Goal: Task Accomplishment & Management: Use online tool/utility

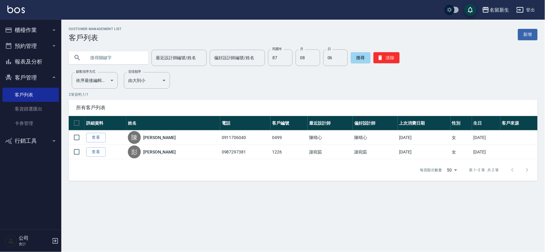
click at [36, 27] on button "櫃檯作業" at bounding box center [30, 30] width 56 height 16
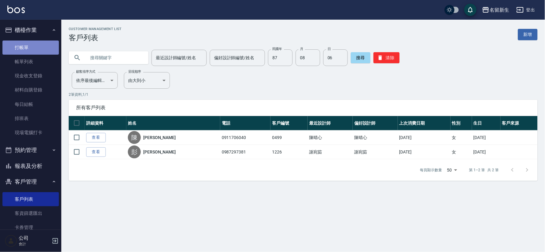
click at [45, 42] on link "打帳單" at bounding box center [30, 47] width 56 height 14
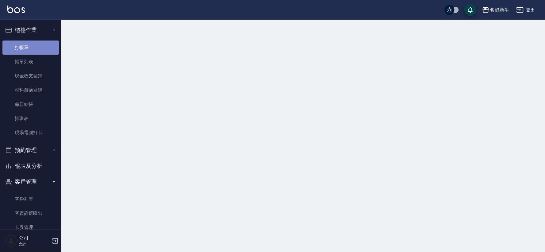
click at [45, 42] on link "打帳單" at bounding box center [30, 47] width 56 height 14
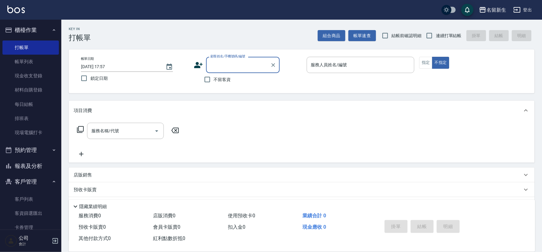
click at [202, 63] on icon at bounding box center [198, 64] width 9 height 9
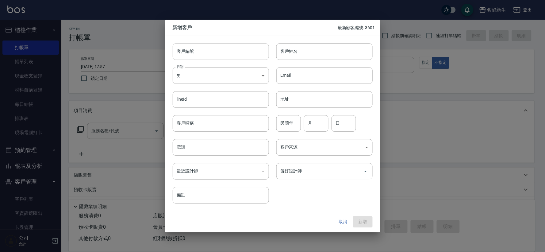
click at [212, 50] on input "客戶編號" at bounding box center [221, 51] width 96 height 17
type input "3524"
type input "[PERSON_NAME]"
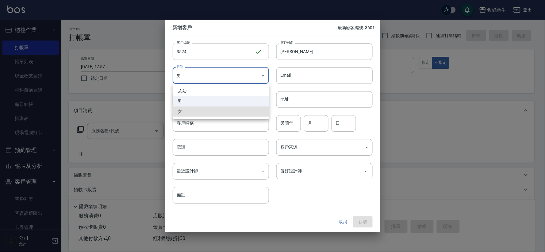
type input "[DEMOGRAPHIC_DATA]"
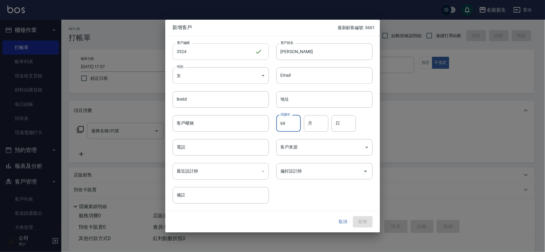
type input "69"
type input "12"
type input "07"
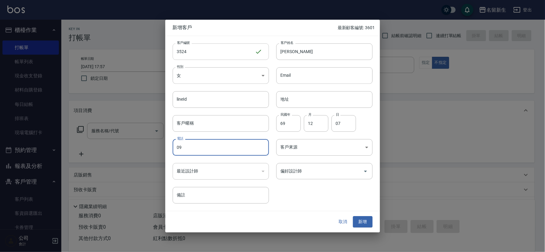
type input "0"
type input "0910977063"
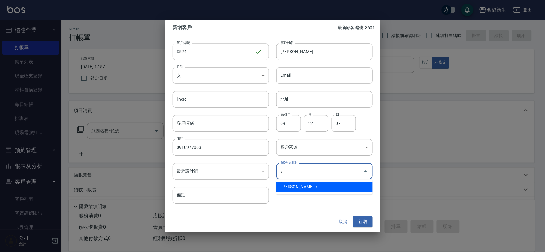
type input "陳晴心"
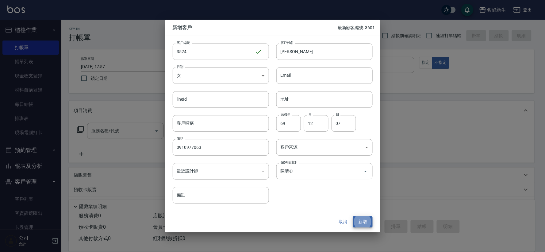
click at [353, 216] on button "新增" at bounding box center [363, 221] width 20 height 11
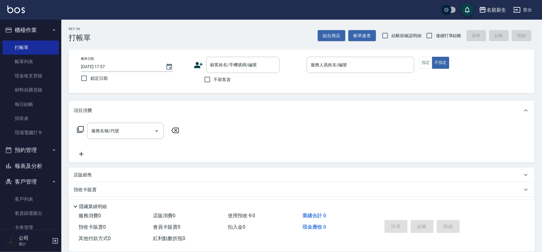
click at [436, 41] on label "連續打單結帳" at bounding box center [442, 35] width 39 height 13
click at [436, 41] on input "連續打單結帳" at bounding box center [429, 35] width 13 height 13
checkbox input "true"
click at [247, 60] on div "顧客姓名/手機號碼/編號 顧客姓名/手機號碼/編號" at bounding box center [243, 65] width 74 height 16
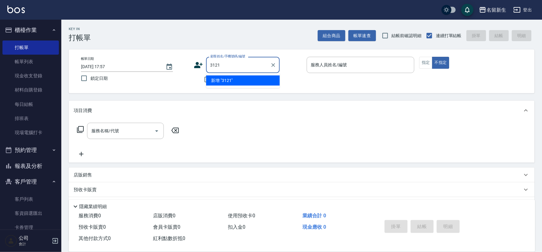
type input "3121"
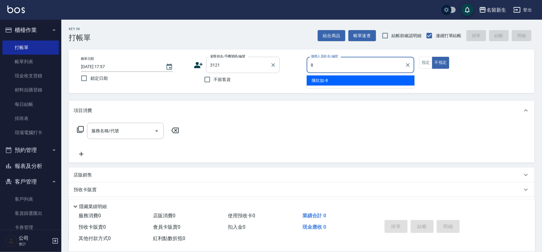
type input "8"
type button "false"
type input "[PERSON_NAME]-8"
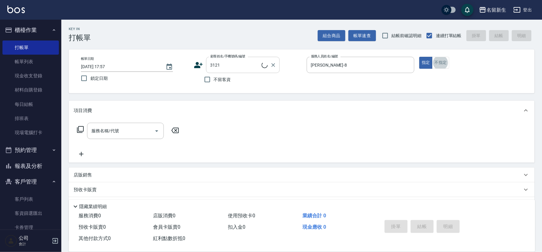
type input "[PERSON_NAME]/0906629872/3121"
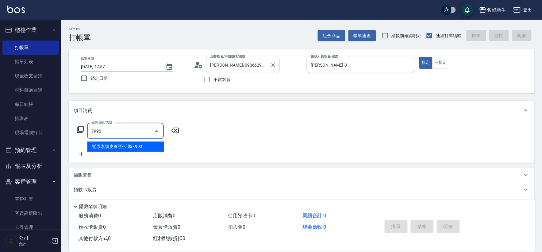
type input "髮原素頭皮養護-活動(7990)"
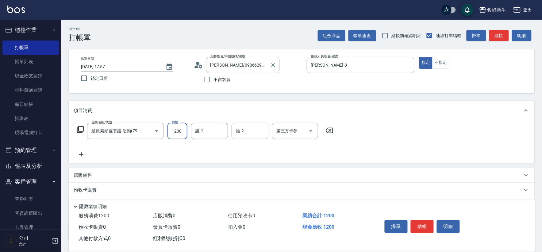
type input "1200"
type input "[PERSON_NAME]-18"
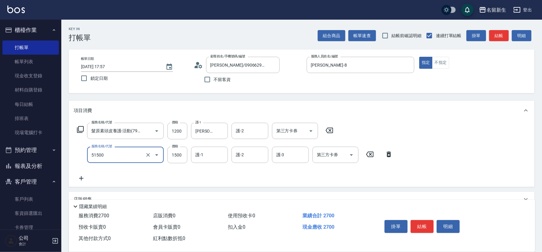
type input "原價1201~1500護髮(51500)"
type input "750"
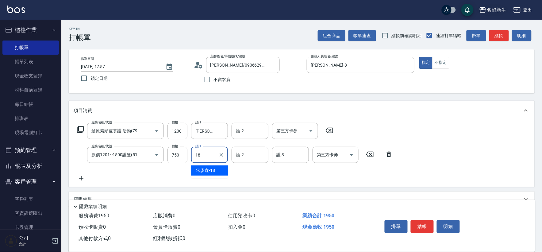
type input "[PERSON_NAME]-18"
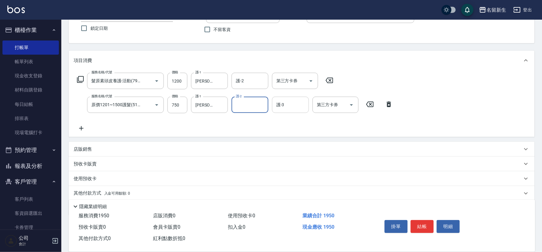
scroll to position [72, 0]
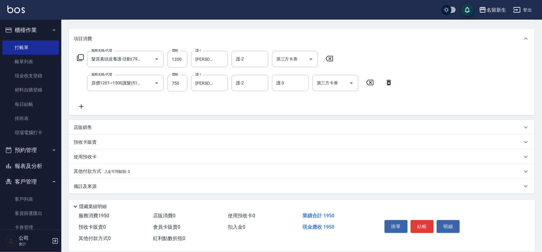
click at [117, 166] on div "其他付款方式 入金可用餘額: 0" at bounding box center [302, 171] width 466 height 15
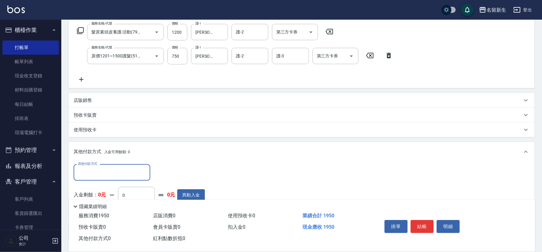
scroll to position [133, 0]
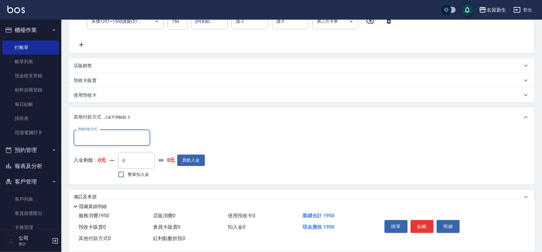
click at [101, 139] on input "其他付款方式" at bounding box center [111, 137] width 71 height 11
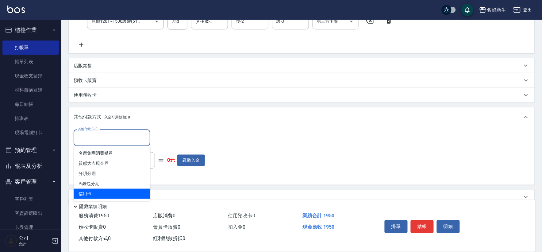
click at [100, 191] on span "信用卡" at bounding box center [112, 194] width 77 height 10
type input "信用卡"
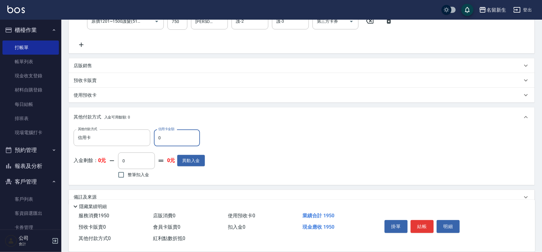
click at [161, 135] on input "0" at bounding box center [177, 137] width 46 height 17
type input "1950"
type input "[DATE] 17:59"
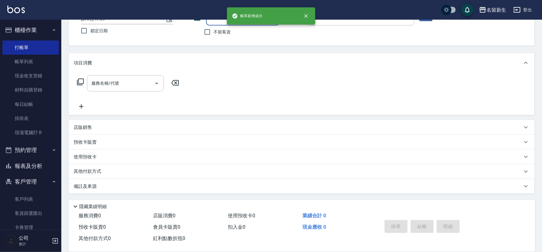
scroll to position [0, 0]
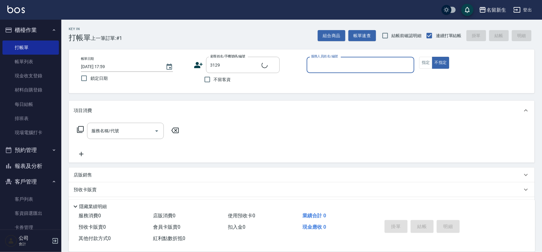
type input "[PERSON_NAME]/0989220714/3129"
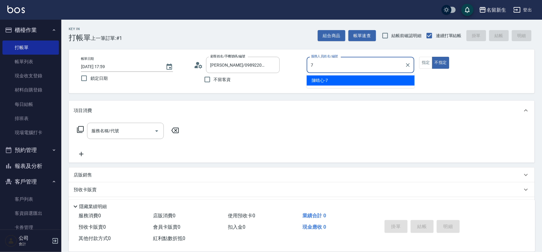
type input "[PERSON_NAME]-7"
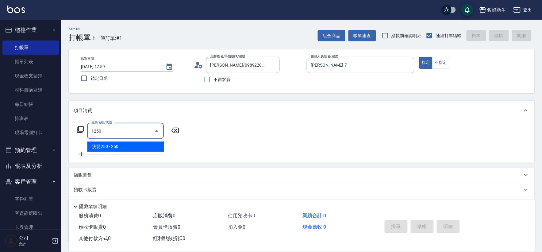
type input "洗髮250(1250)"
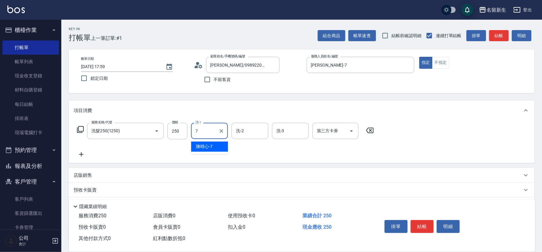
type input "[PERSON_NAME]-7"
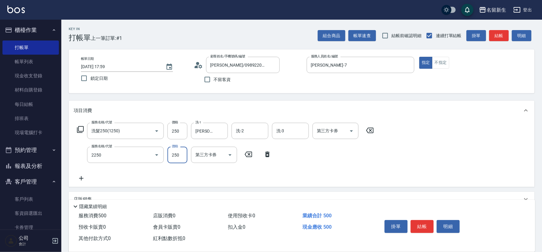
type input "剪髮(2250)"
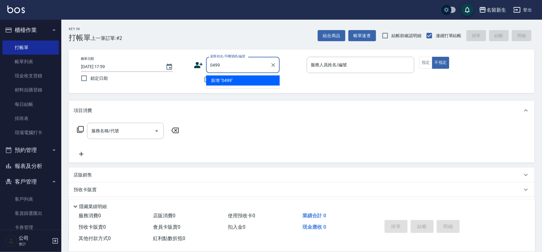
type input "0499"
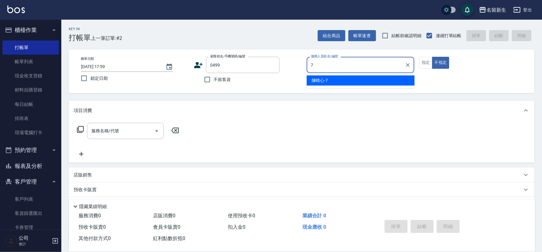
type input "[PERSON_NAME]-7"
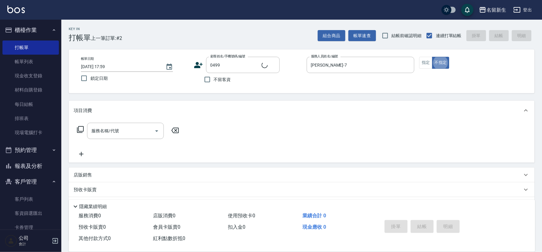
type input "[PERSON_NAME]/0911706040/0499"
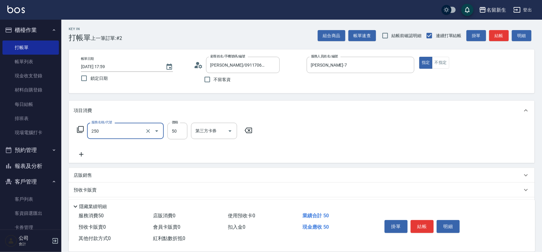
type input "剪瀏海(250)"
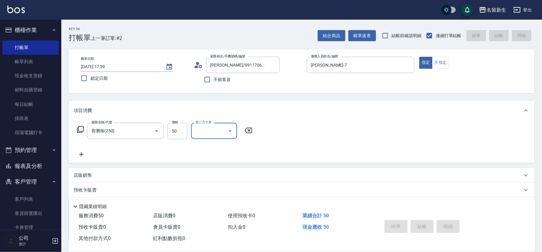
type input "[DATE] 18:00"
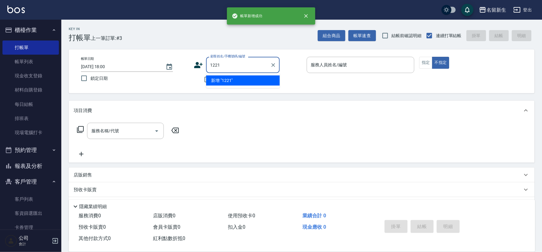
type input "1221"
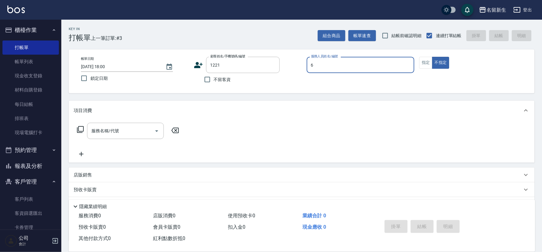
type input "[PERSON_NAME]-6"
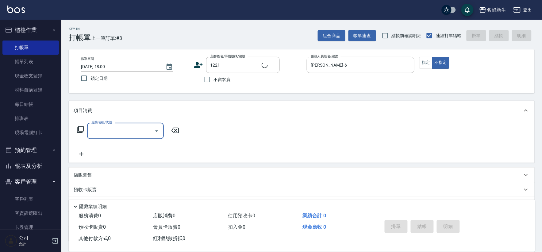
type input "1"
type input "[PERSON_NAME]/0981113778/1221"
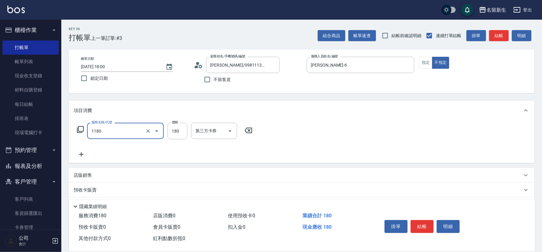
type input "洗髮(不指定活動)(1180)"
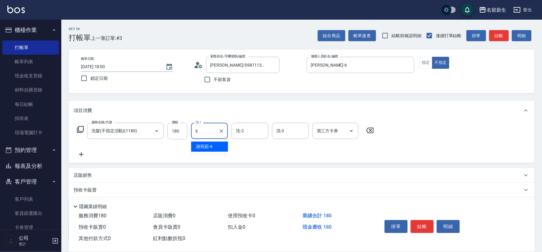
type input "[PERSON_NAME]-6"
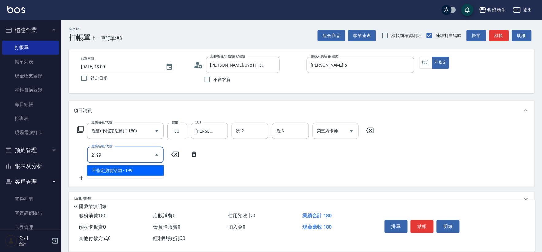
type input "不指定剪髮活動(2199)"
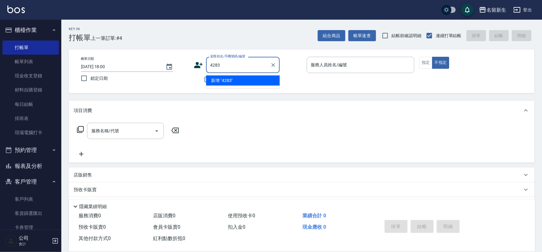
type input "4283"
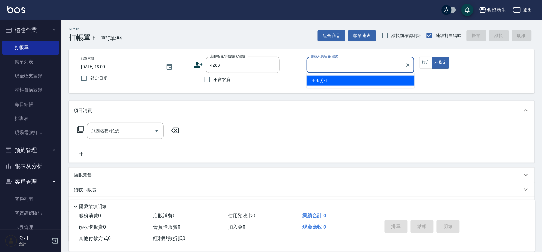
type input "[PERSON_NAME]-1"
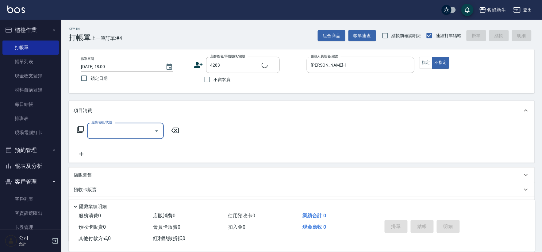
type input "1"
type input "[PERSON_NAME]/0917596107/4283"
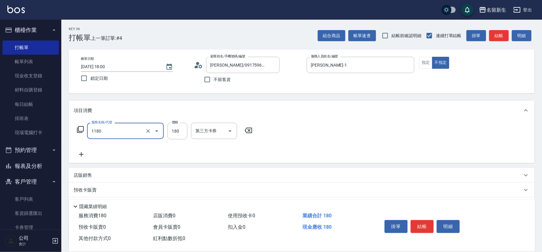
type input "洗髮(不指定活動)(1180)"
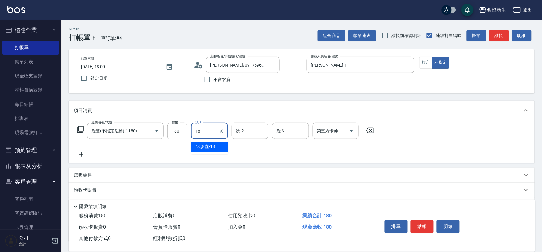
type input "[PERSON_NAME]-18"
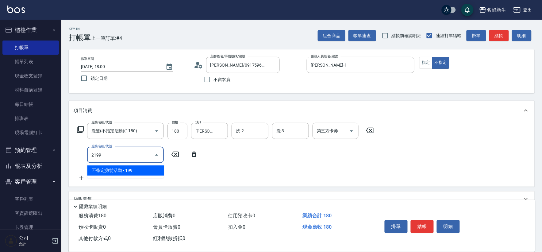
type input "不指定剪髮活動(2199)"
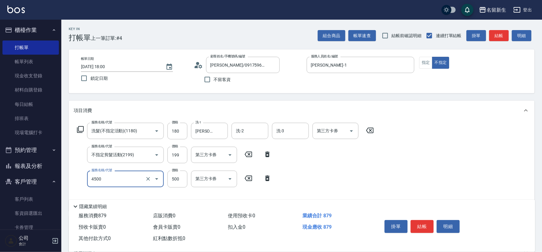
type input "補染(4500)"
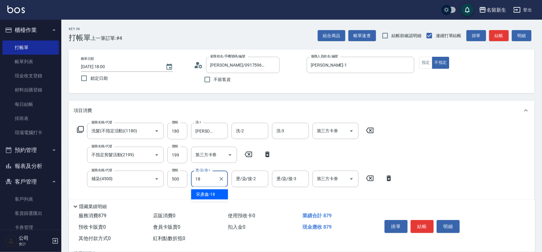
type input "[PERSON_NAME]-18"
type input "潤絲(820)"
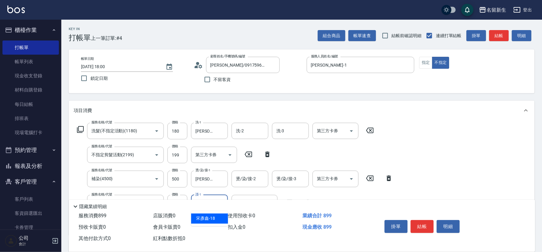
type input "[PERSON_NAME]-18"
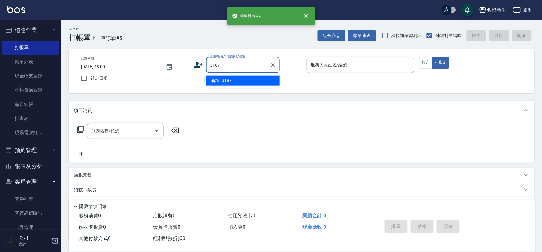
type input "3187"
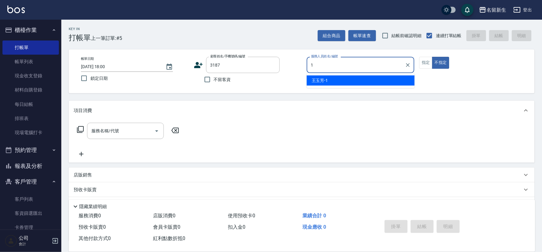
type input "[PERSON_NAME]-1"
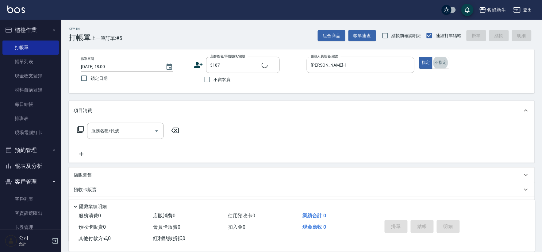
type input "陳瑜柔/0928089102/3187"
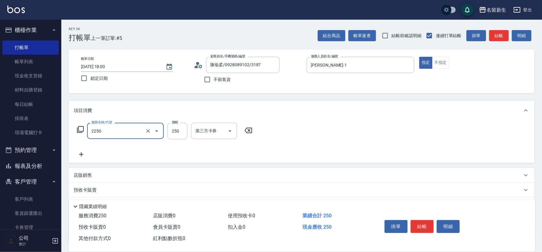
type input "剪髮(2250)"
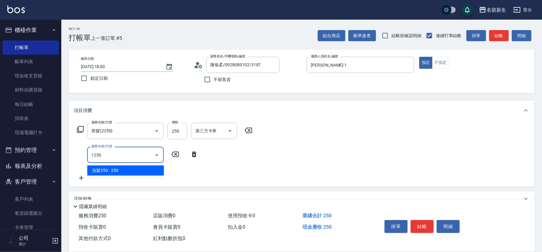
type input "洗髮250(1250)"
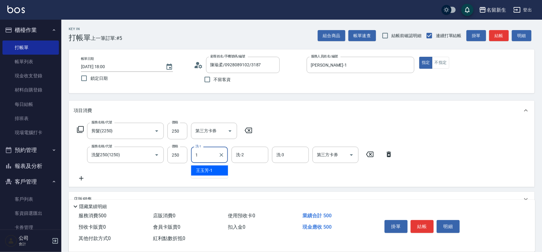
type input "[PERSON_NAME]-1"
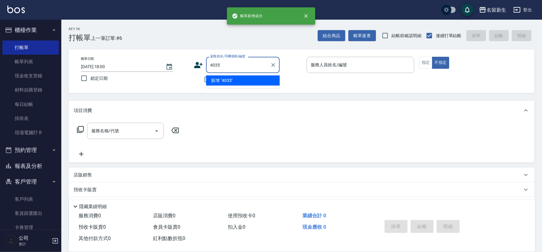
type input "4035"
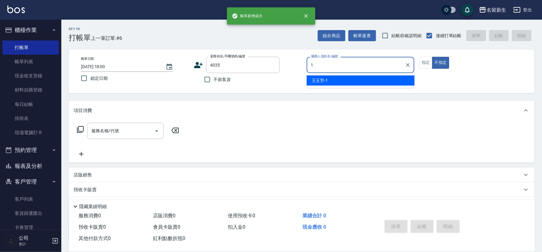
type input "[PERSON_NAME]-1"
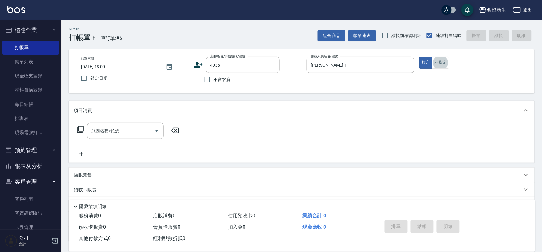
type input "2"
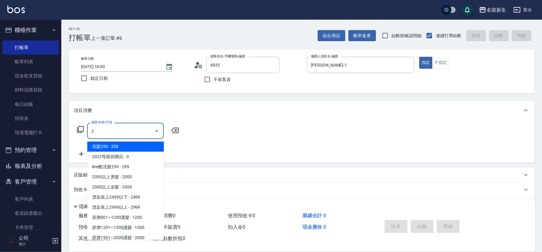
type input "[PERSON_NAME]/0925067586/4035"
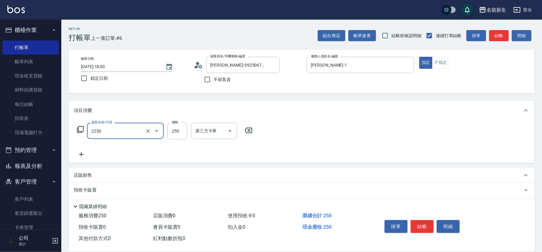
type input "剪髮(2250)"
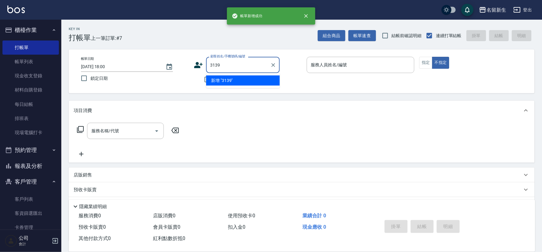
type input "3139"
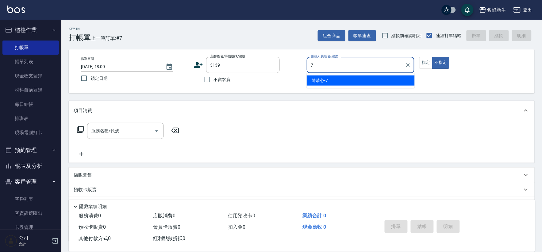
type input "[PERSON_NAME]-7"
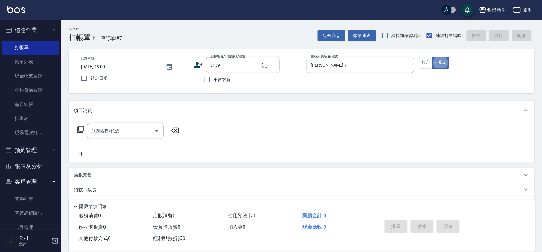
type input "[PERSON_NAME]/0928261552/3139"
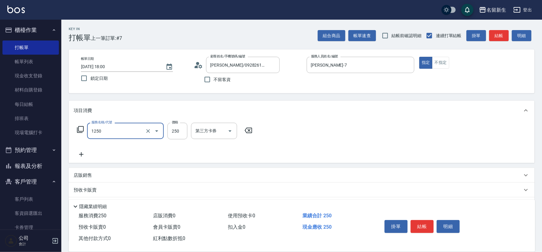
type input "洗髮250(1250)"
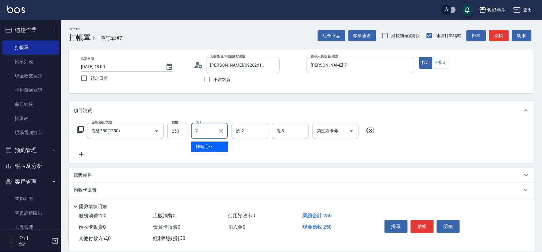
type input "[PERSON_NAME]-7"
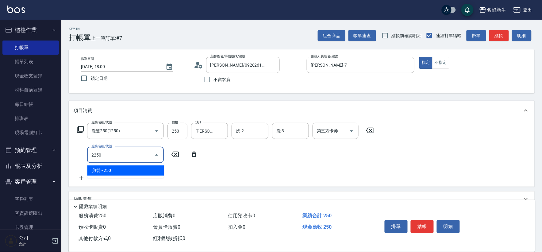
type input "剪髮(2250)"
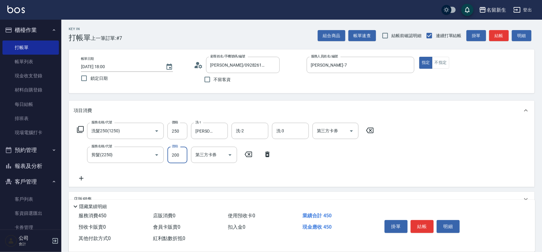
type input "200"
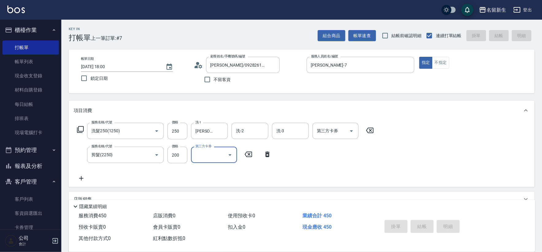
type input "[DATE] 18:01"
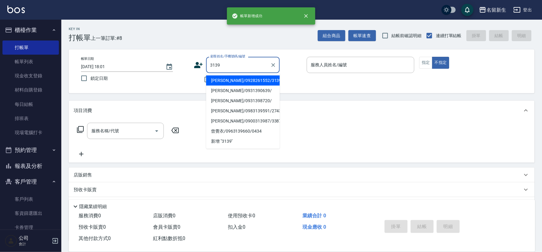
type input "[PERSON_NAME]/0928261552/3139"
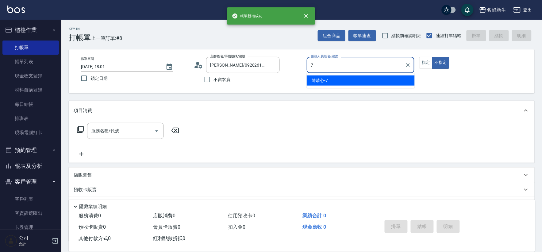
type input "[PERSON_NAME]-7"
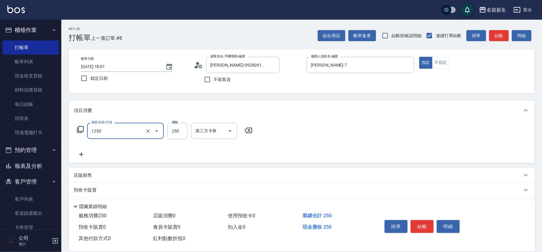
type input "洗髮250(1250)"
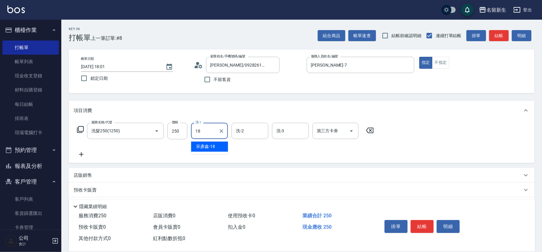
type input "[PERSON_NAME]-18"
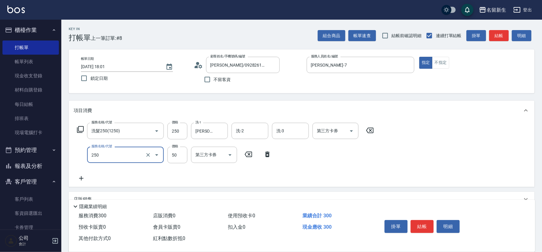
type input "剪瀏海(250)"
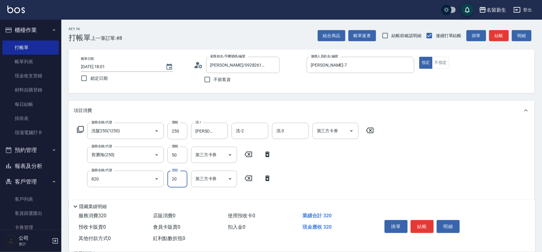
type input "潤絲(820)"
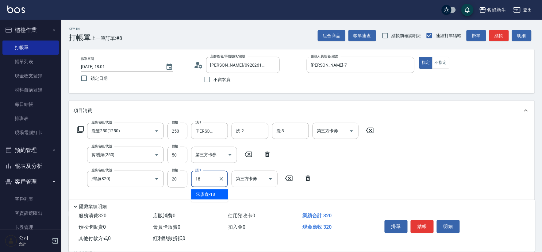
type input "[PERSON_NAME]-18"
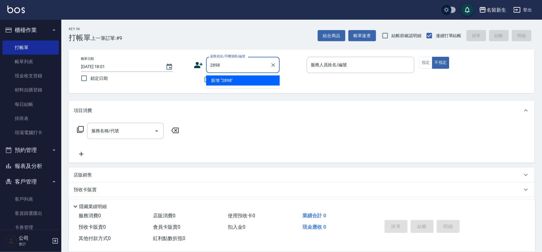
type input "2898"
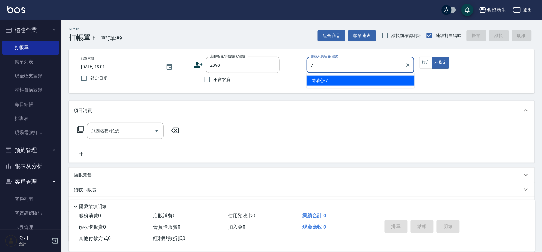
type input "[PERSON_NAME]-7"
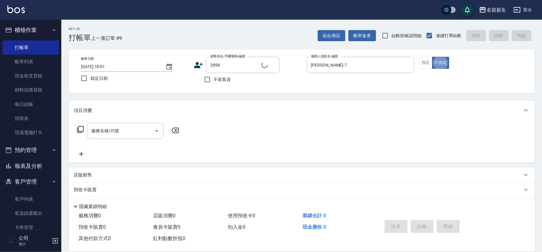
type input "[PERSON_NAME]/0963141227/2898"
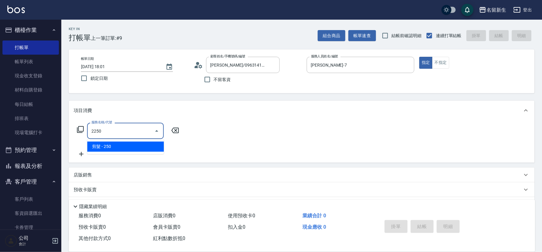
type input "剪髮(2250)"
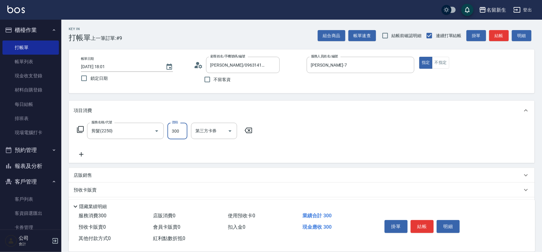
type input "300"
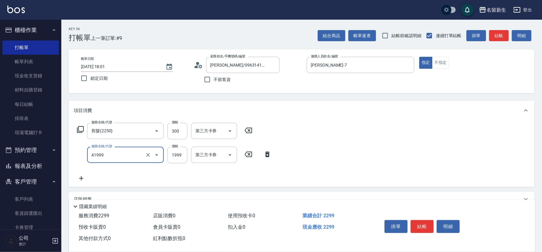
type input "1999以下染髮(41999)"
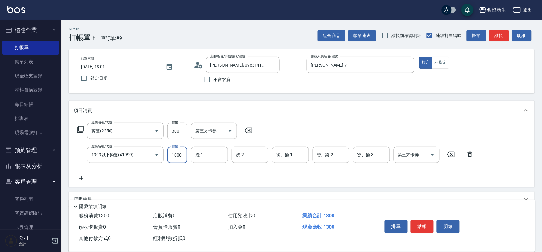
type input "1000"
type input "[PERSON_NAME]-18"
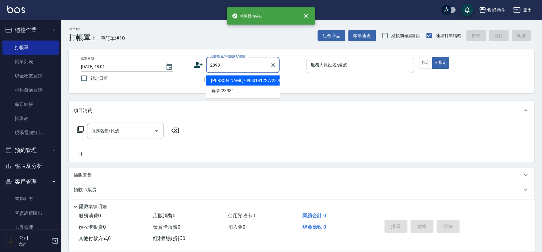
type input "[PERSON_NAME]/0963141227/2898"
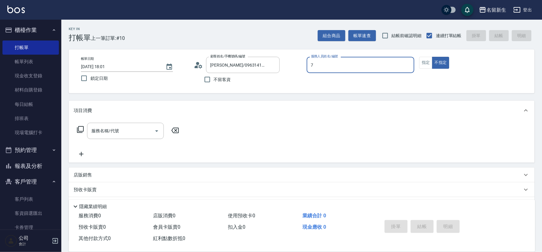
type input "[PERSON_NAME]-7"
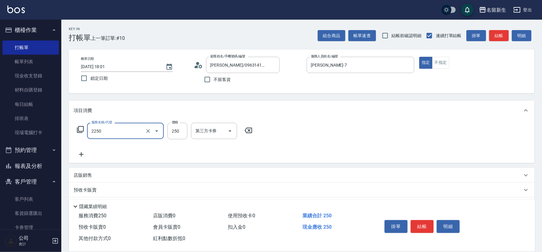
type input "剪髮(2250)"
type input "200"
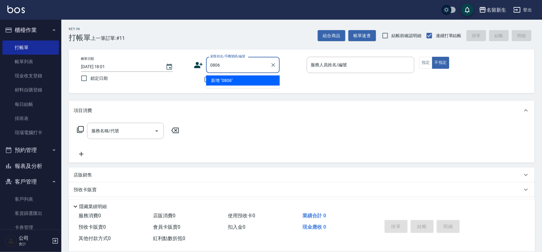
type input "0806"
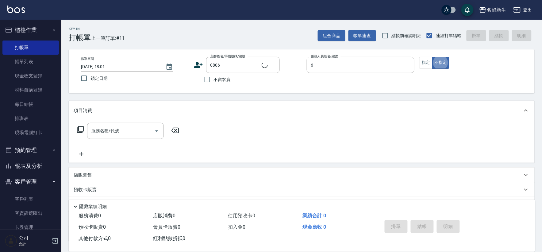
type input "[PERSON_NAME]-6"
type input "2"
type input "[PERSON_NAME]/0965382998/0806"
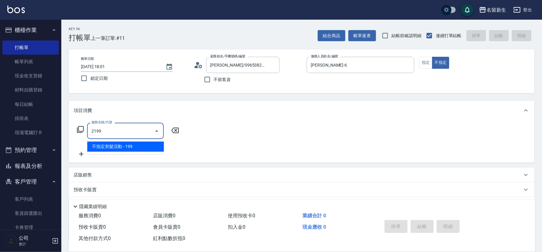
type input "不指定剪髮活動(2199)"
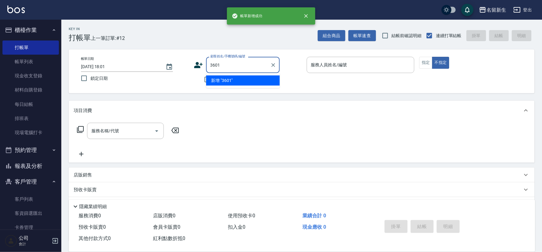
type input "3601"
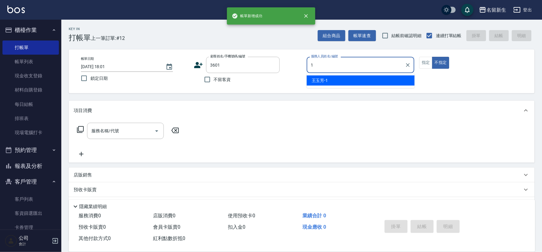
type input "[PERSON_NAME]-1"
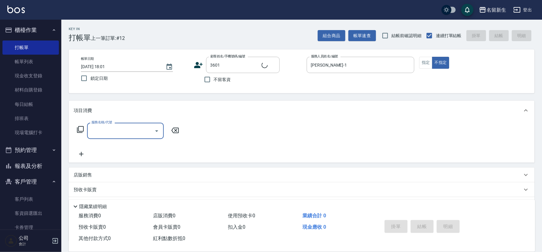
type input "1"
type input "[PERSON_NAME]?玲/0989068401/3601"
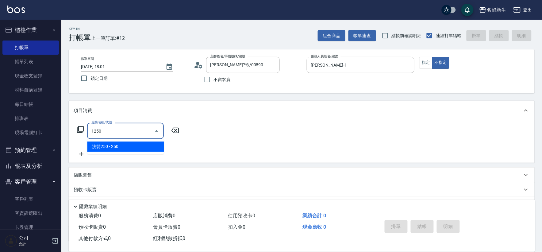
type input "洗髮250(1250)"
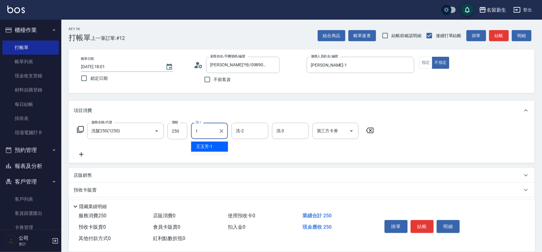
type input "[PERSON_NAME]-1"
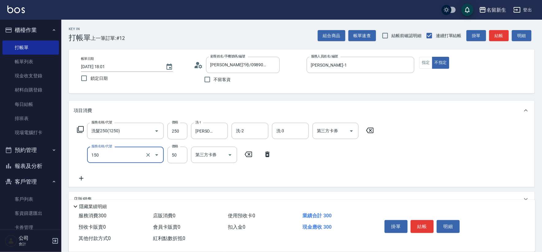
type input "精油(150)"
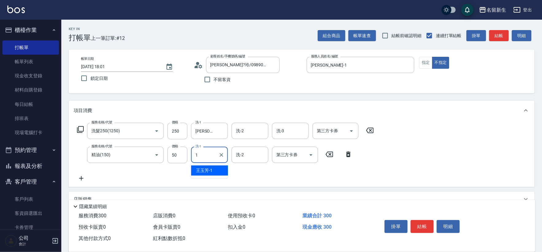
type input "[PERSON_NAME]-1"
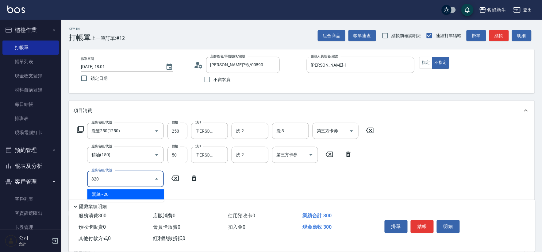
type input "潤絲(820)"
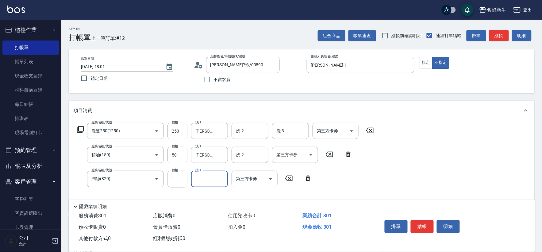
click at [173, 182] on input "1" at bounding box center [177, 179] width 20 height 17
type input "20"
type input "[PERSON_NAME]-1"
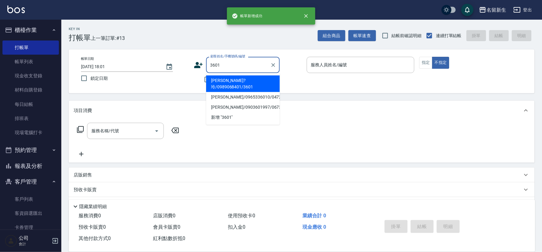
type input "[PERSON_NAME]?玲/0989068401/3601"
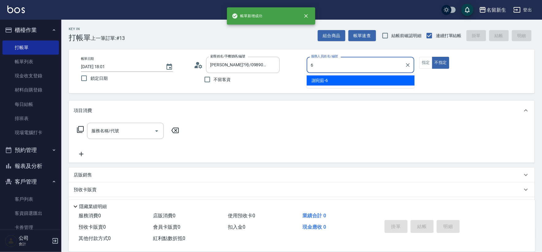
type input "[PERSON_NAME]-6"
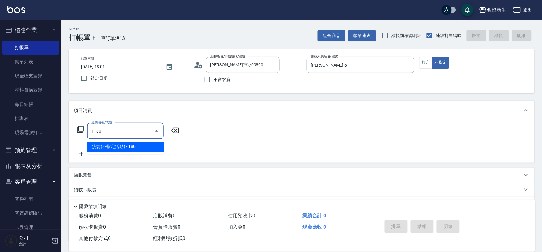
type input "洗髮(不指定活動)(1180)"
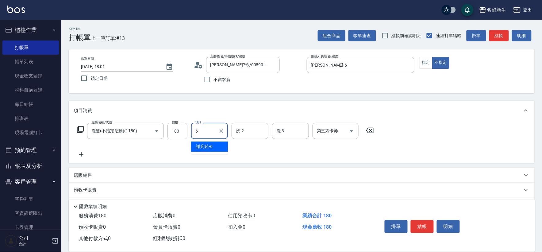
type input "[PERSON_NAME]-6"
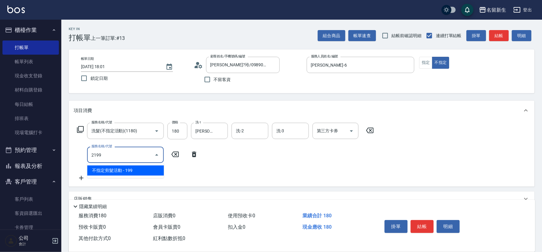
type input "不指定剪髮活動(2199)"
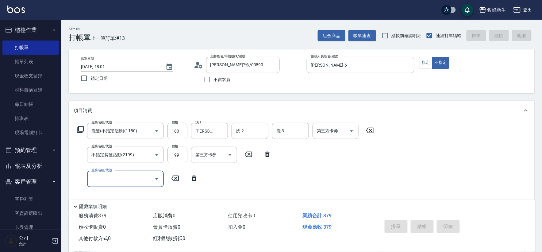
type input "[DATE] 18:02"
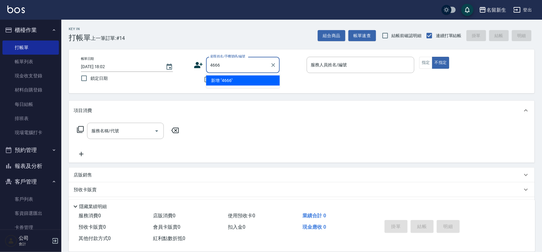
type input "4666"
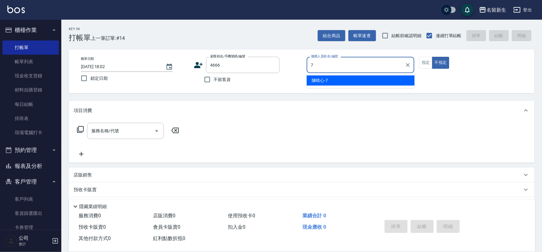
type input "[PERSON_NAME]-7"
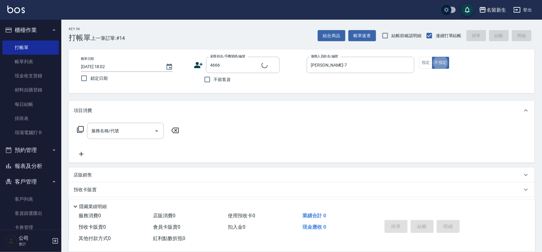
type input "[PERSON_NAME]/0926454071/4666"
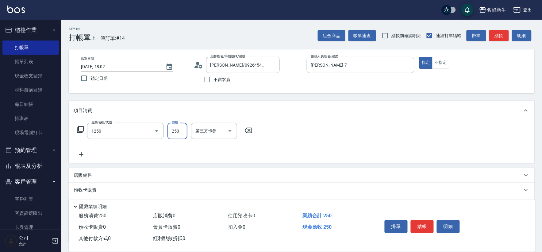
type input "洗髮250(1250)"
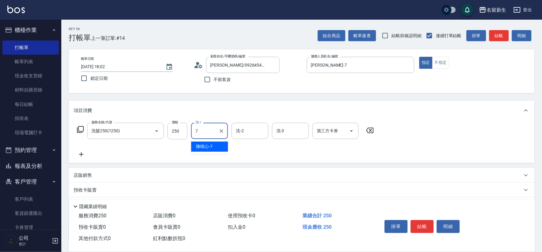
type input "[PERSON_NAME]-7"
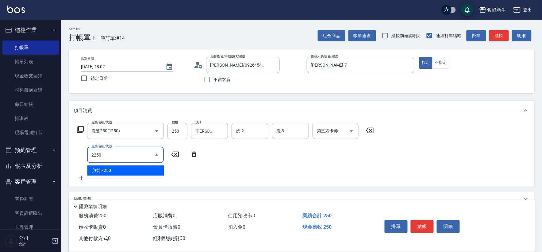
type input "剪髮(2250)"
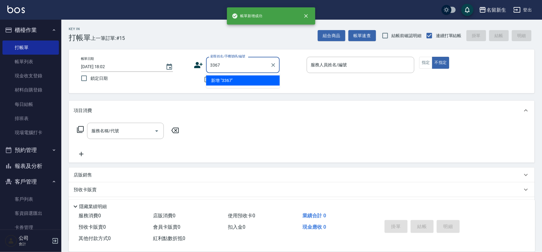
type input "3367"
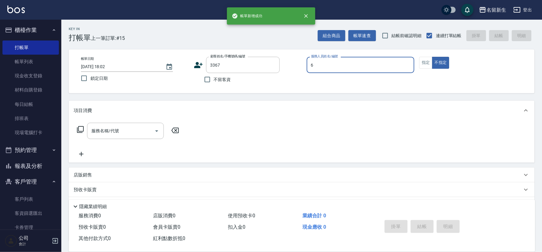
type input "[PERSON_NAME]-6"
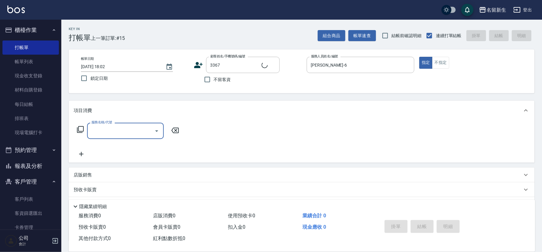
type input "2"
type input "[PERSON_NAME]/0906485884/3367"
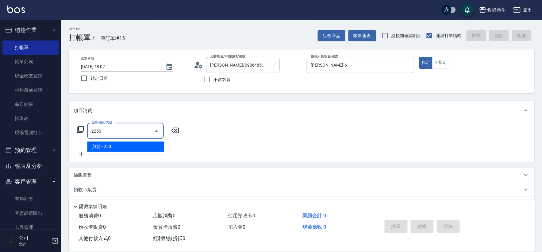
type input "剪髮(2250)"
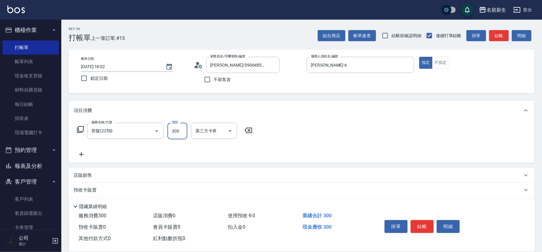
type input "300"
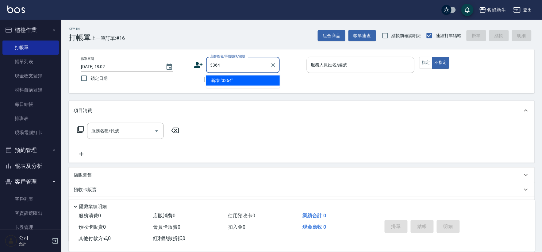
type input "3364"
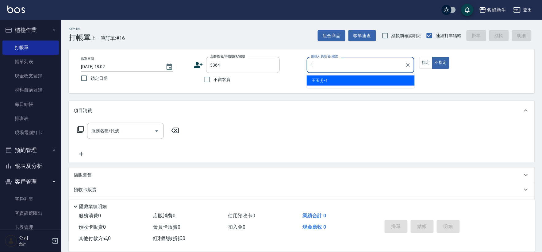
type input "[PERSON_NAME]-1"
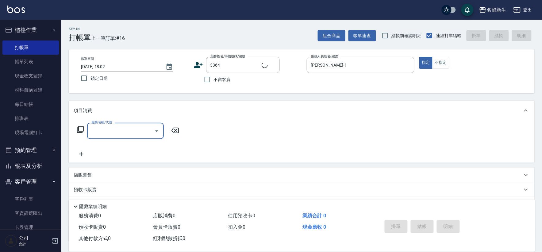
type input "[PERSON_NAME]/0919346563/3364"
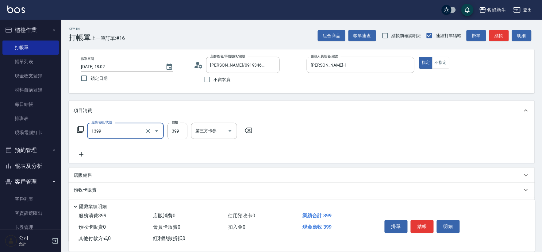
type input "健康洗髮(1399)"
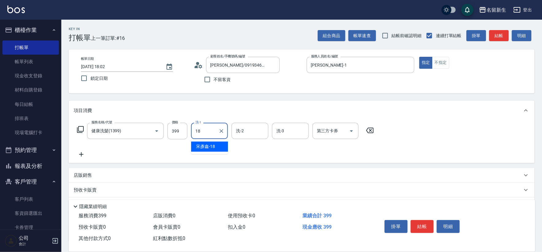
type input "[PERSON_NAME]-18"
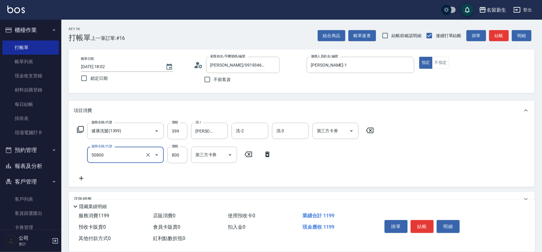
type input "原價401~800護髮(50800)"
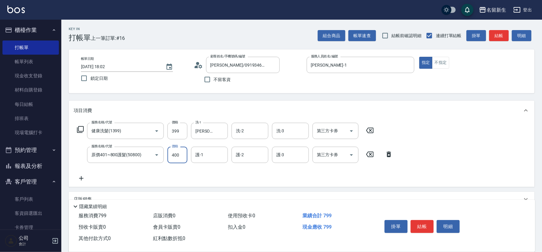
type input "400"
type input "[PERSON_NAME]-18"
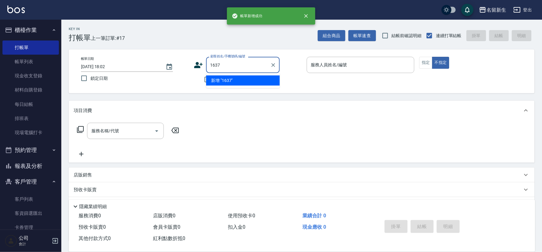
type input "1637"
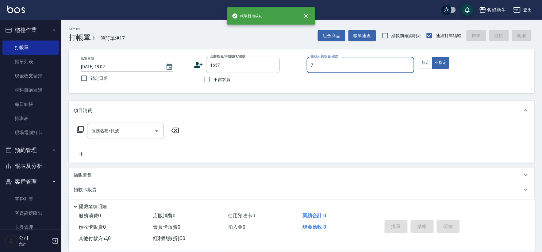
type input "[PERSON_NAME]-7"
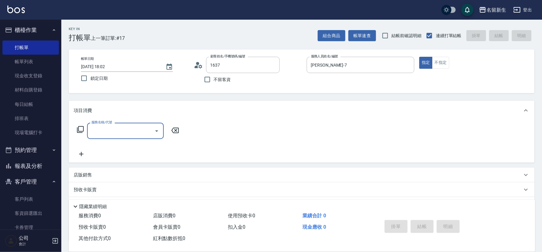
type input "[PERSON_NAME]/0955210307/1637"
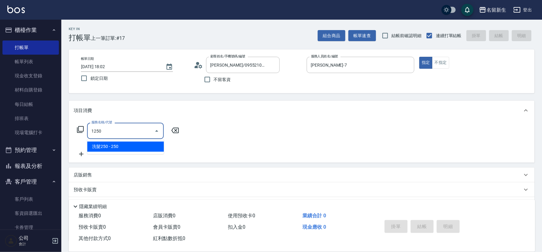
type input "洗髮250(1250)"
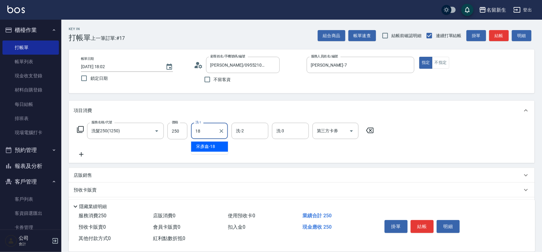
type input "[PERSON_NAME]-18"
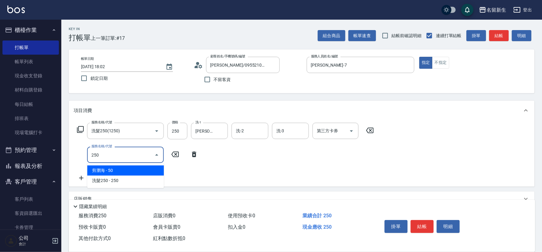
type input "剪瀏海(250)"
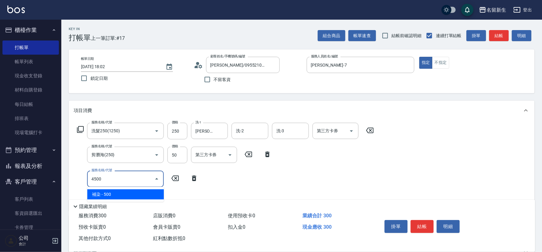
type input "補染(4500)"
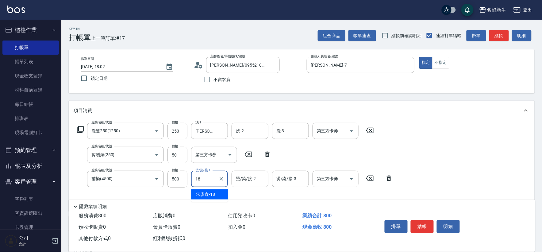
type input "[PERSON_NAME]-18"
type input "原價1201~1500護髮(51500)"
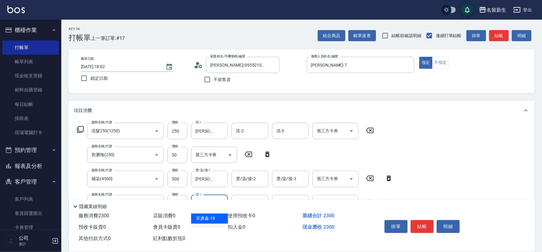
type input "[PERSON_NAME]-18"
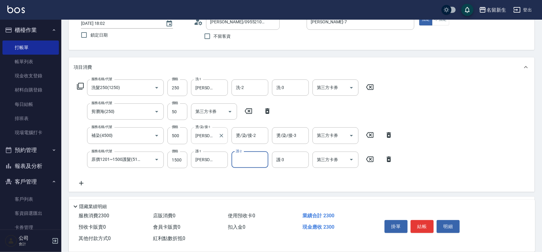
scroll to position [120, 0]
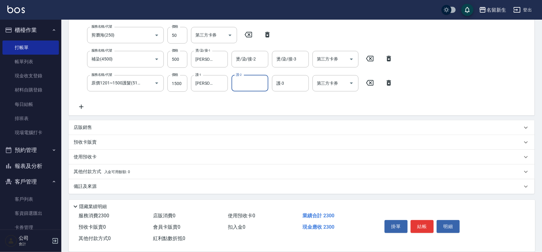
click at [120, 131] on div "店販銷售" at bounding box center [302, 127] width 466 height 15
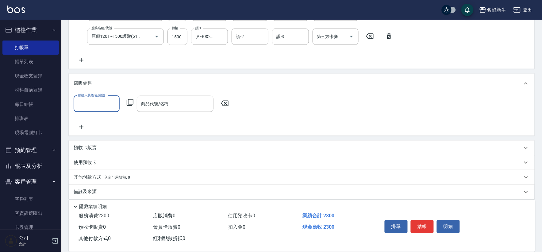
scroll to position [168, 0]
drag, startPoint x: 95, startPoint y: 97, endPoint x: 95, endPoint y: 101, distance: 4.0
click at [95, 97] on input "服務人員姓名/編號" at bounding box center [96, 102] width 40 height 11
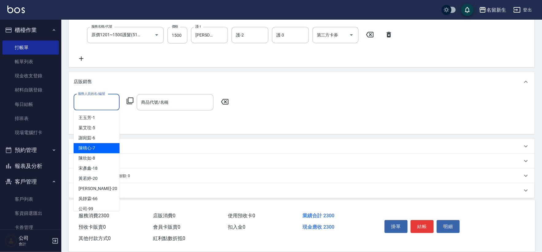
click at [93, 146] on span "[PERSON_NAME]-7" at bounding box center [87, 148] width 17 height 6
type input "[PERSON_NAME]-7"
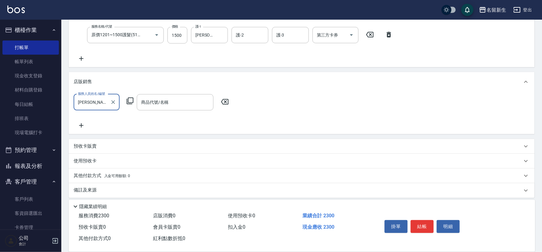
click at [130, 102] on icon at bounding box center [130, 101] width 7 height 7
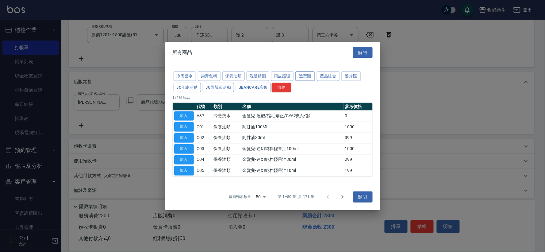
click at [309, 75] on button "造型類" at bounding box center [305, 76] width 20 height 10
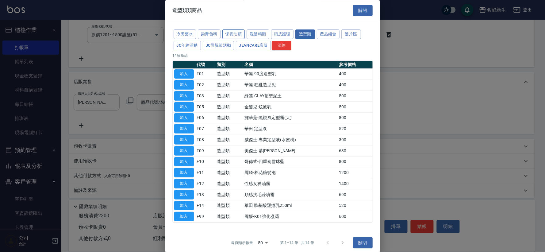
click at [234, 34] on button "保養油類" at bounding box center [233, 35] width 23 height 10
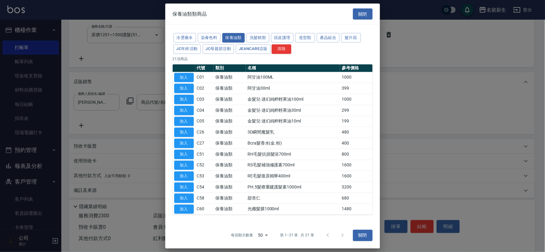
click at [188, 133] on button "加入" at bounding box center [184, 133] width 20 height 10
type input "3D瞬間魔髮乳"
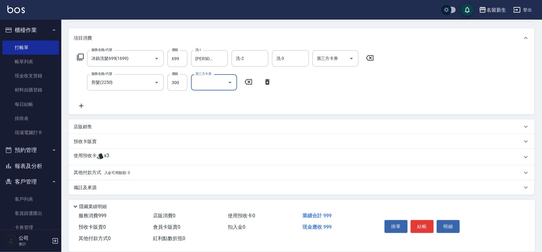
scroll to position [74, 0]
click at [113, 155] on div "使用預收卡 x3" at bounding box center [298, 155] width 449 height 9
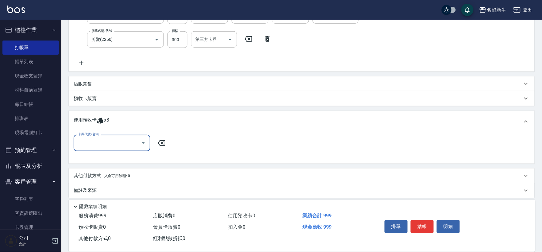
scroll to position [119, 0]
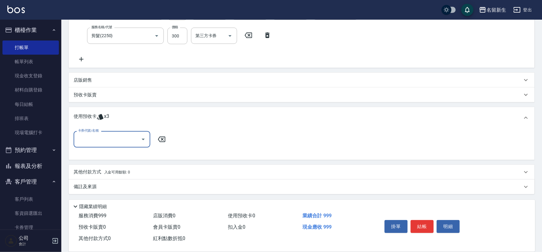
click at [112, 144] on div "卡券代號/名稱" at bounding box center [112, 139] width 77 height 16
click at [118, 158] on div "綠茶包套5次4500 剩餘3張" at bounding box center [112, 155] width 77 height 10
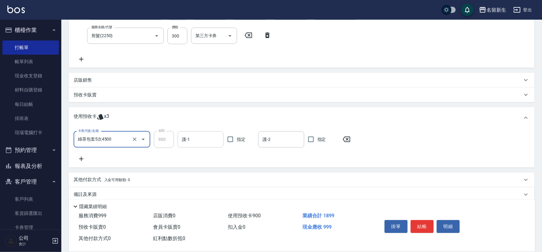
click at [212, 131] on div "護-1" at bounding box center [201, 139] width 46 height 16
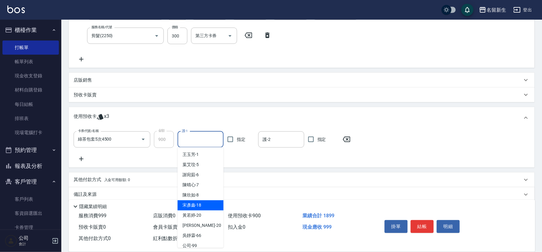
click at [198, 207] on span "[PERSON_NAME]-18" at bounding box center [192, 205] width 19 height 6
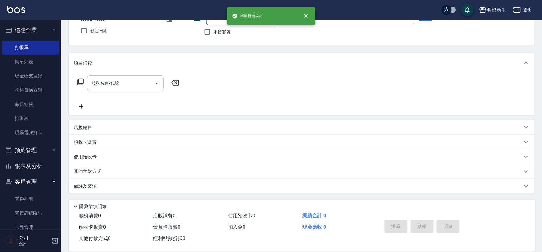
scroll to position [0, 0]
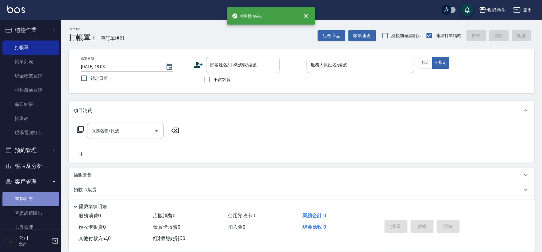
click at [37, 197] on link "客戶列表" at bounding box center [30, 199] width 56 height 14
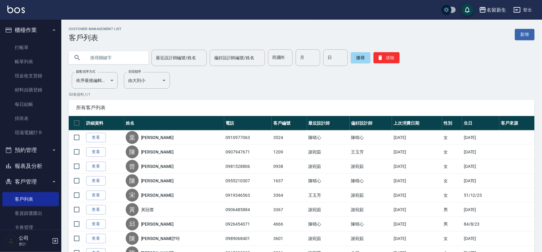
click at [123, 60] on input "text" at bounding box center [115, 57] width 58 height 17
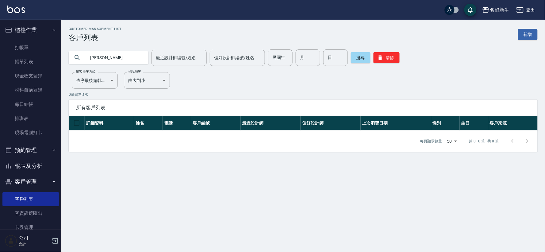
drag, startPoint x: 133, startPoint y: 52, endPoint x: 0, endPoint y: 17, distance: 137.4
click at [0, 29] on div "名留新生 登出 櫃檯作業 打帳單 帳單列表 現金收支登錄 材料自購登錄 每日結帳 排班表 現場電腦打卡 預約管理 預約管理 單日預約紀錄 單週預約紀錄 報表及…" at bounding box center [272, 126] width 545 height 252
click at [20, 39] on ul "打帳單 帳單列表 現金收支登錄 材料自購登錄 每日結帳 排班表 現場電腦打卡" at bounding box center [30, 90] width 56 height 104
click at [1, 45] on nav "櫃檯作業 打帳單 帳單列表 現金收支登錄 材料自購登錄 每日結帳 排班表 現場電腦打卡 預約管理 預約管理 單日預約紀錄 單週預約紀錄 報表及分析 報表目錄 …" at bounding box center [30, 125] width 61 height 210
click at [36, 40] on link "打帳單" at bounding box center [30, 47] width 56 height 14
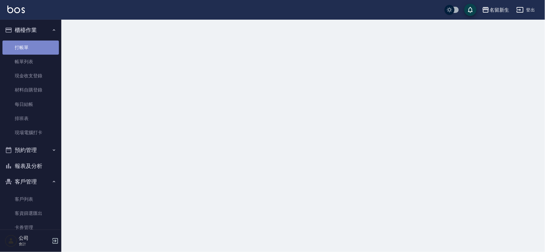
click at [36, 41] on link "打帳單" at bounding box center [30, 47] width 56 height 14
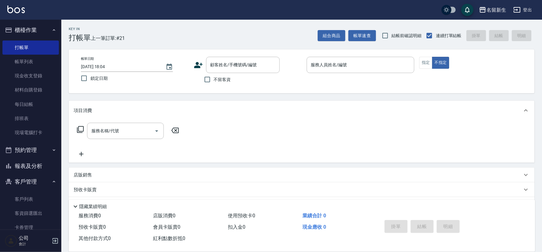
click at [221, 81] on span "不留客資" at bounding box center [222, 79] width 17 height 6
click at [214, 81] on input "不留客資" at bounding box center [207, 79] width 13 height 13
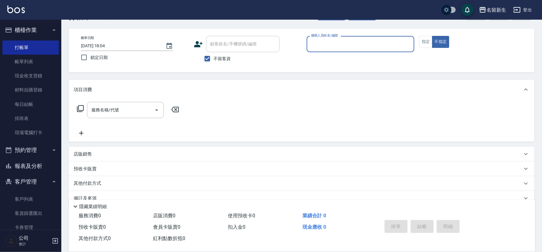
scroll to position [33, 0]
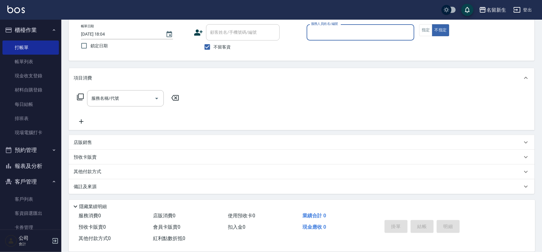
click at [91, 140] on p "店販銷售" at bounding box center [83, 142] width 18 height 6
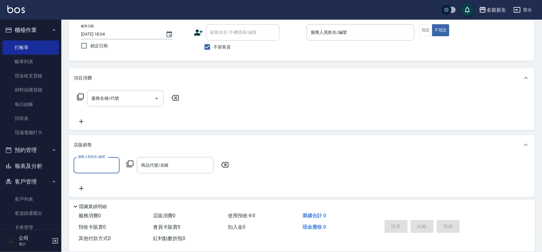
scroll to position [0, 0]
click at [131, 160] on div "服務人員姓名/編號 服務人員姓名/編號 商品代號/名稱 商品代號/名稱" at bounding box center [153, 165] width 159 height 16
click at [131, 160] on icon at bounding box center [129, 163] width 7 height 7
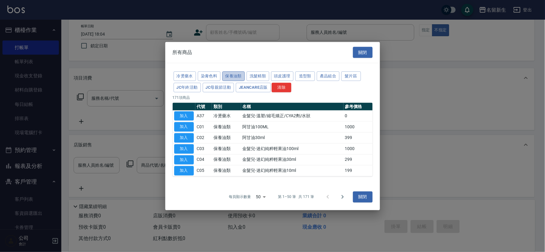
click at [232, 74] on button "保養油類" at bounding box center [233, 76] width 23 height 10
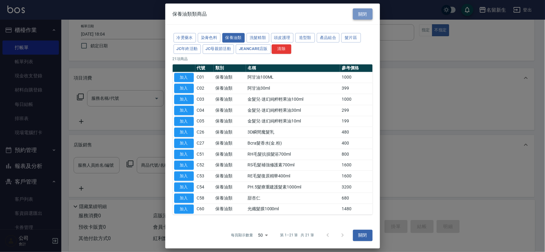
click at [370, 10] on button "關閉" at bounding box center [363, 13] width 20 height 11
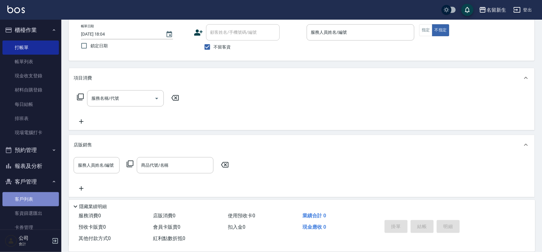
click at [36, 203] on link "客戶列表" at bounding box center [30, 199] width 56 height 14
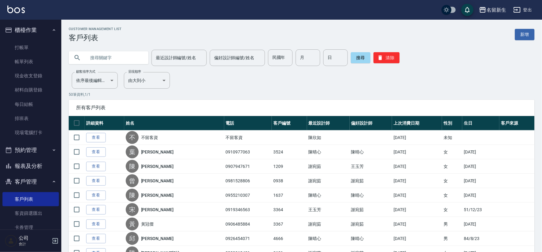
click at [122, 60] on input "text" at bounding box center [115, 57] width 58 height 17
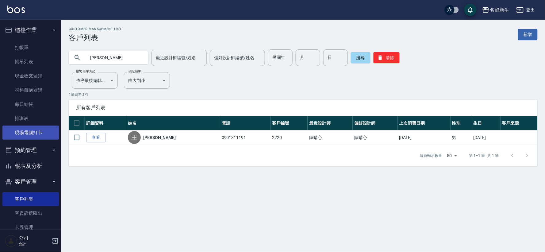
click at [36, 133] on link "現場電腦打卡" at bounding box center [30, 132] width 56 height 14
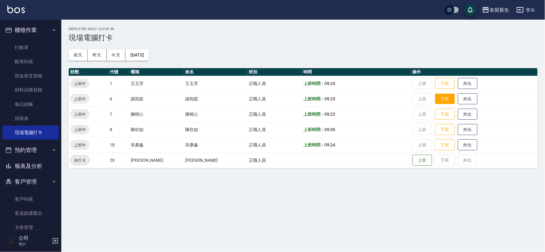
click at [438, 96] on button "下班" at bounding box center [445, 99] width 20 height 11
